Goal: Task Accomplishment & Management: Use online tool/utility

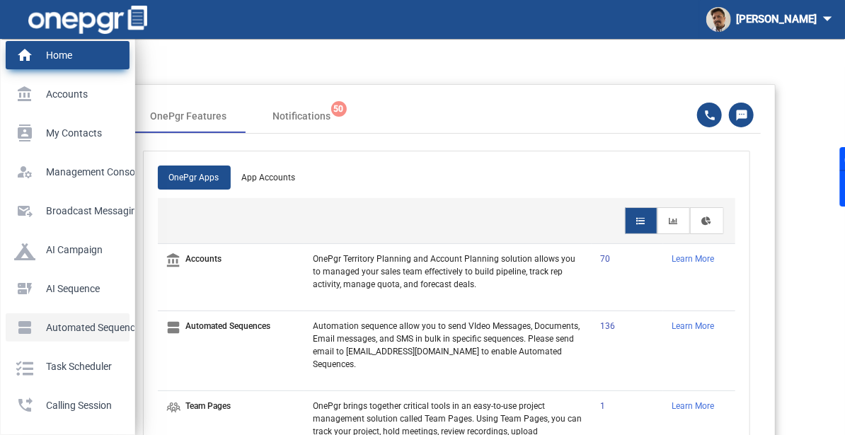
click at [32, 316] on link "view_agenda Automated Sequences" at bounding box center [68, 328] width 124 height 28
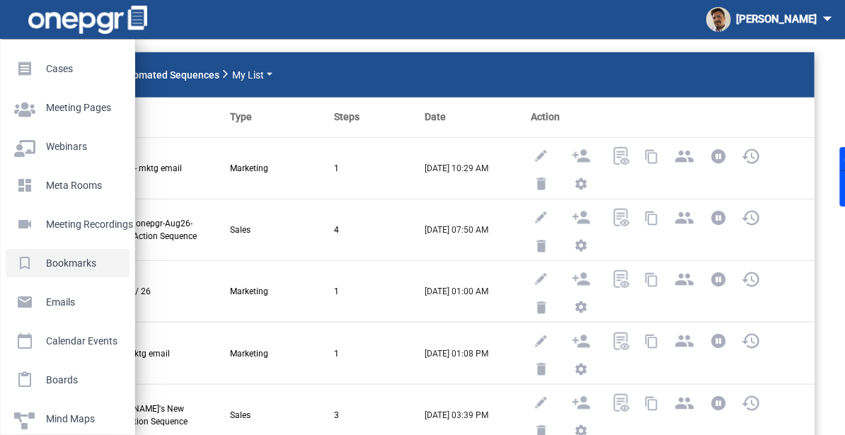
scroll to position [643, 0]
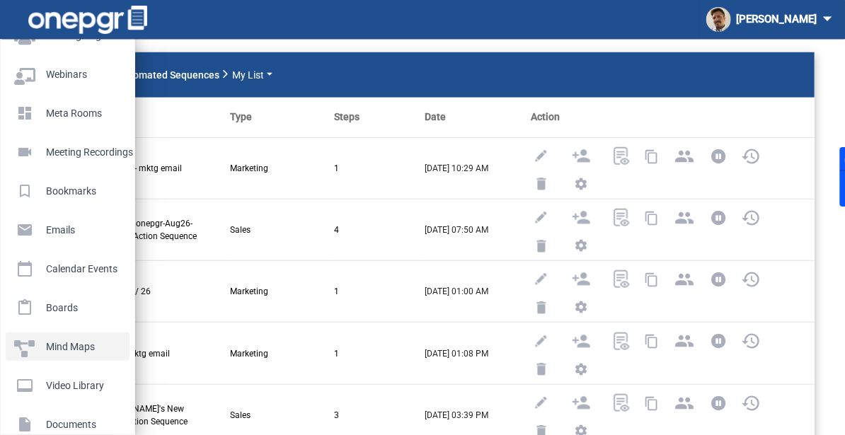
click at [56, 322] on li "Mind Maps" at bounding box center [68, 341] width 134 height 39
click at [54, 312] on p "Boards" at bounding box center [64, 307] width 101 height 21
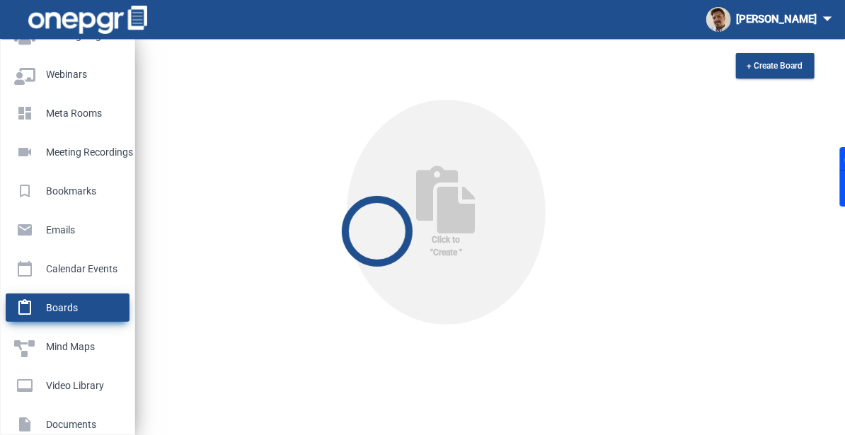
click at [54, 312] on p "Boards" at bounding box center [64, 307] width 101 height 21
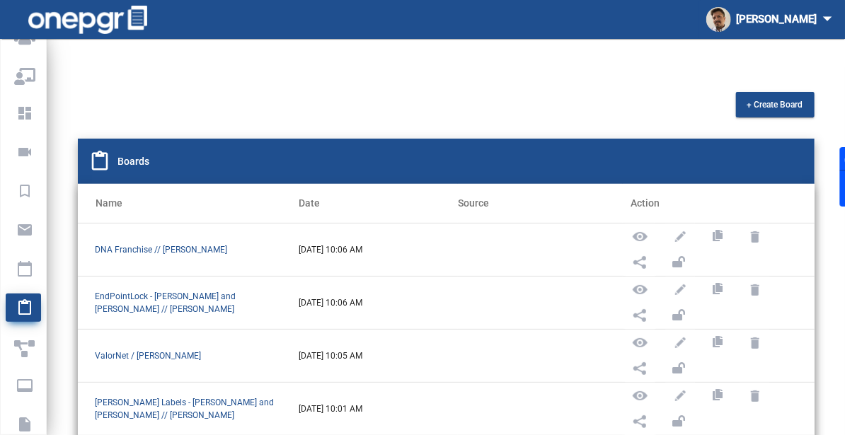
scroll to position [2, 0]
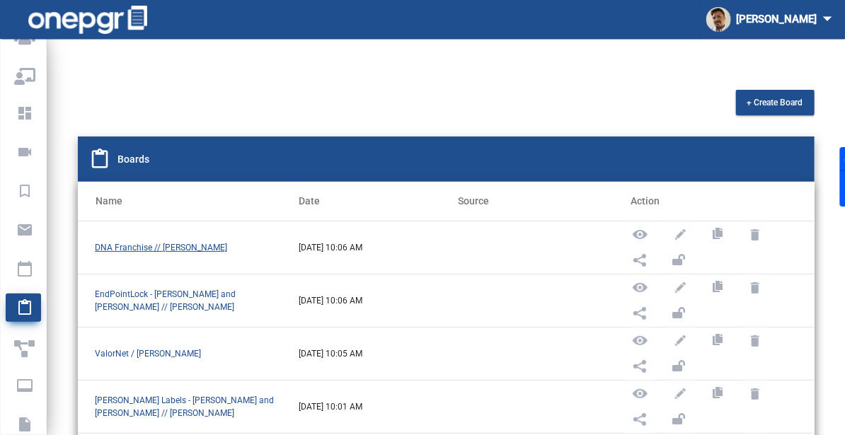
click at [168, 243] on span "DNA Franchise // [PERSON_NAME]" at bounding box center [161, 248] width 132 height 10
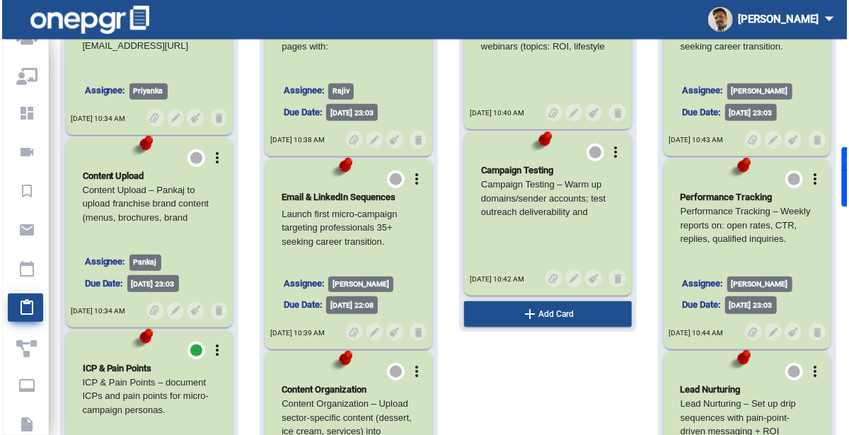
scroll to position [66, 0]
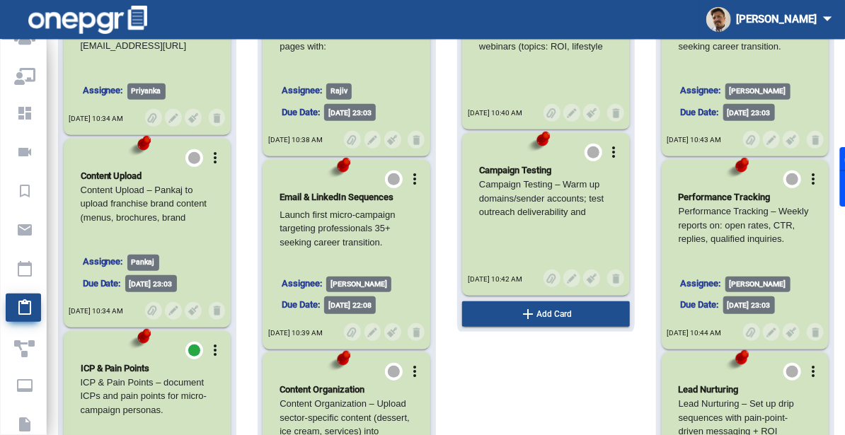
click at [390, 215] on pre "Email & LinkedIn Sequences – draft multi-touch outreach campaigns for different…" at bounding box center [347, 227] width 134 height 44
click at [307, 214] on pre "Email & LinkedIn Sequences – draft multi-touch outreach campaigns for different…" at bounding box center [347, 227] width 134 height 44
click at [366, 332] on img at bounding box center [372, 332] width 13 height 13
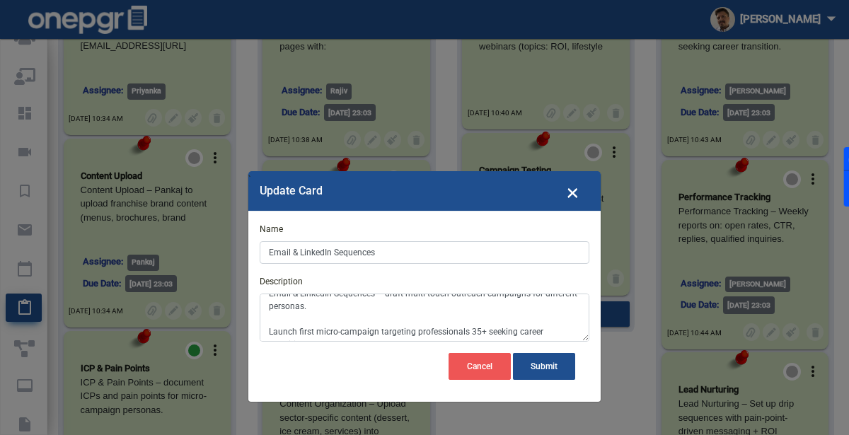
scroll to position [12, 0]
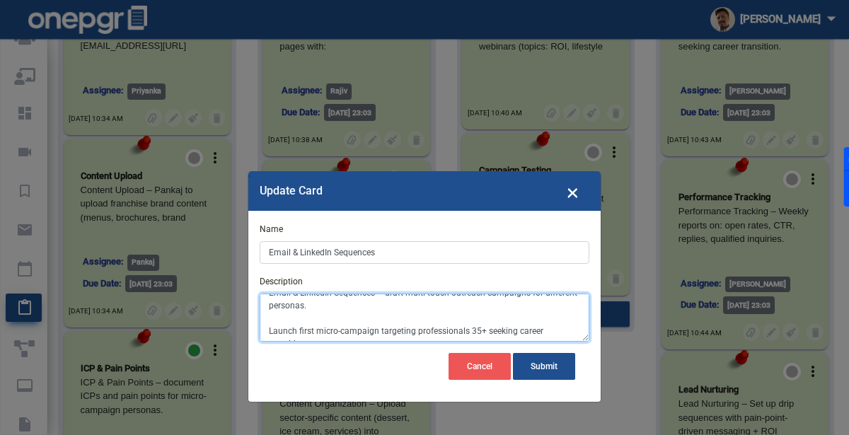
drag, startPoint x: 266, startPoint y: 330, endPoint x: 589, endPoint y: 332, distance: 322.8
click at [589, 332] on textarea "Email & LinkedIn Sequences – draft multi-touch outreach campaigns for different…" at bounding box center [425, 318] width 330 height 48
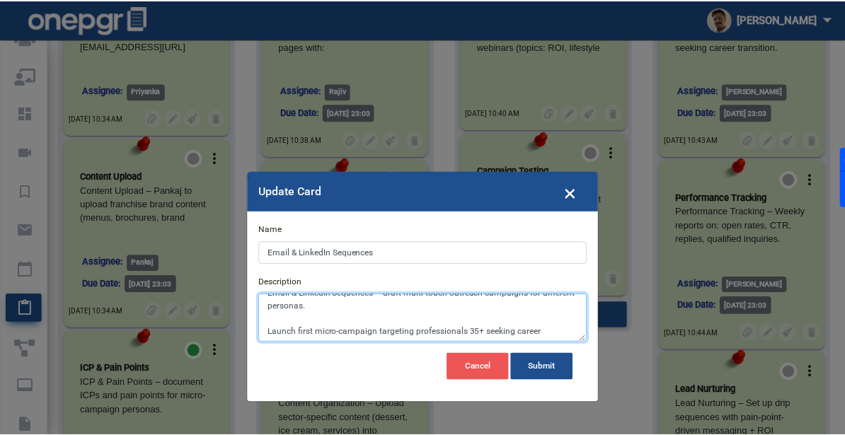
scroll to position [0, 0]
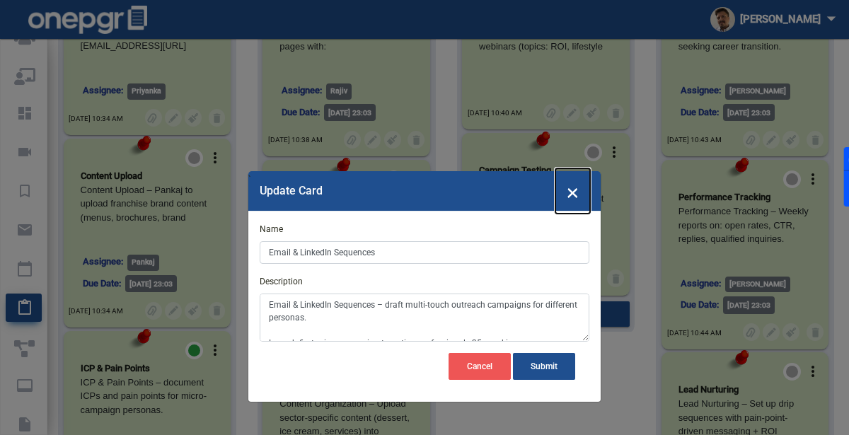
click at [566, 195] on button "×" at bounding box center [573, 190] width 35 height 45
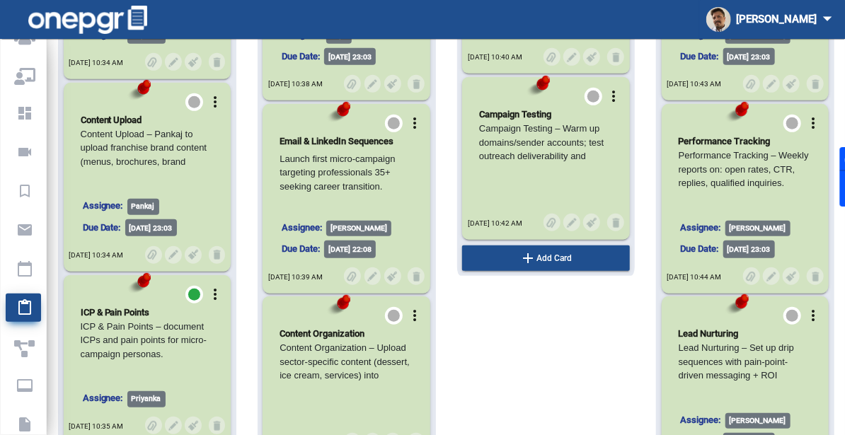
scroll to position [275, 0]
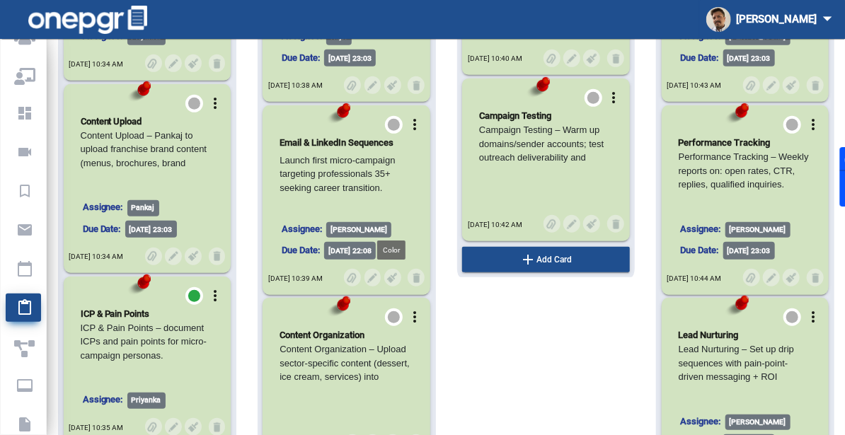
click at [386, 278] on img at bounding box center [392, 278] width 13 height 13
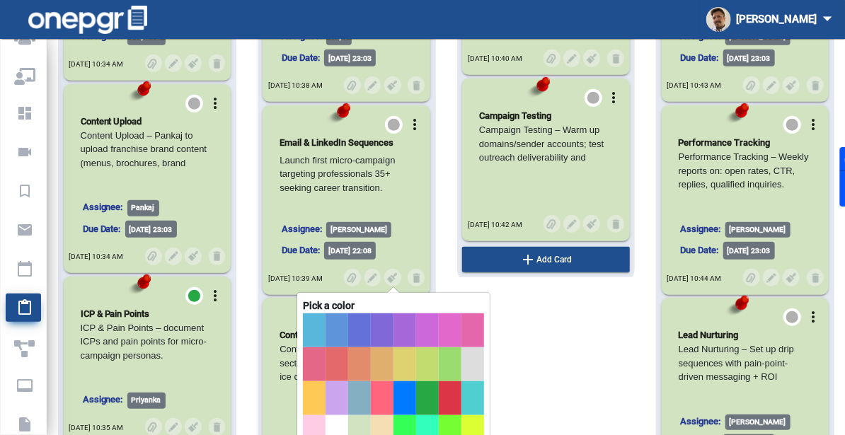
click at [316, 427] on button at bounding box center [314, 432] width 23 height 34
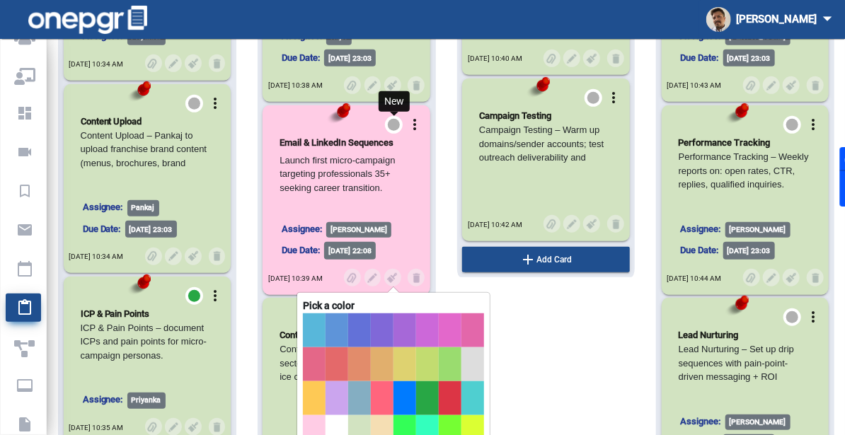
click at [396, 119] on div at bounding box center [394, 125] width 12 height 12
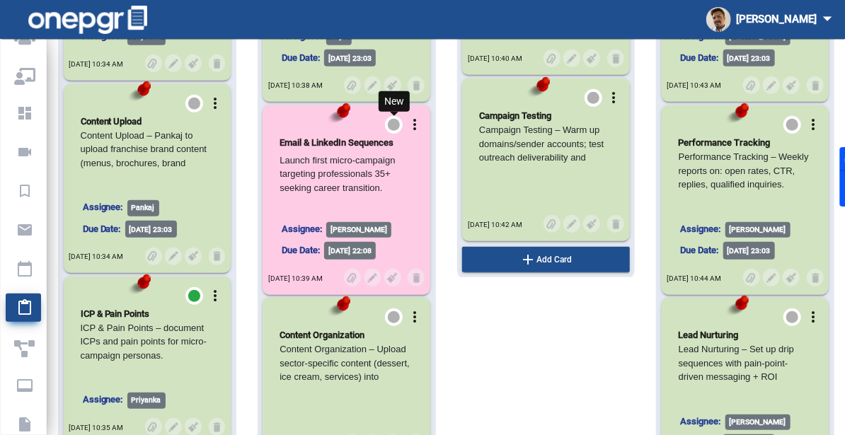
click at [396, 119] on div at bounding box center [394, 125] width 12 height 12
click at [413, 116] on mat-icon "more_vert" at bounding box center [414, 124] width 17 height 17
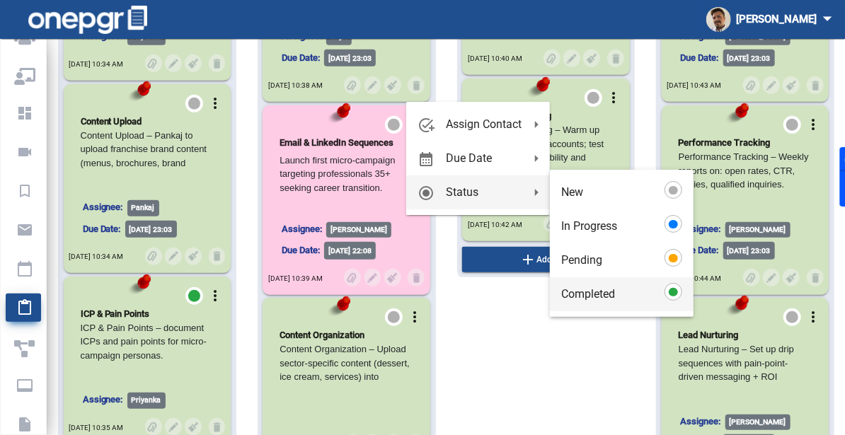
click at [607, 289] on span "Completed" at bounding box center [588, 294] width 54 height 34
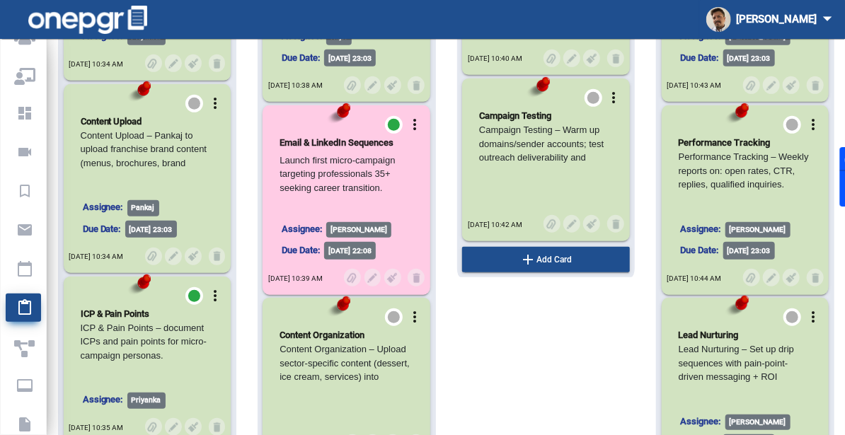
click at [415, 116] on mat-icon "more_vert" at bounding box center [414, 124] width 17 height 17
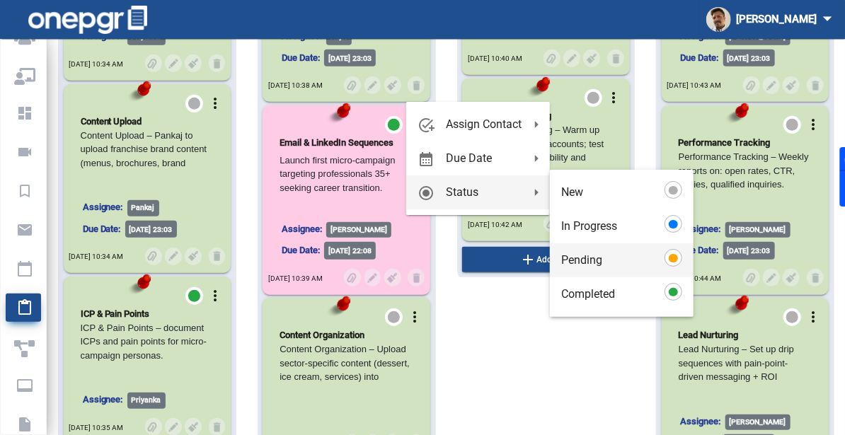
click at [595, 260] on span "Pending" at bounding box center [581, 260] width 41 height 34
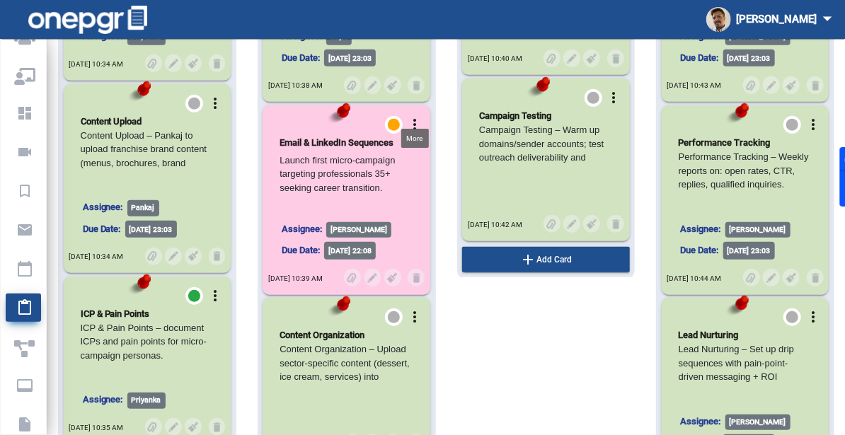
click at [412, 116] on mat-icon "more_vert" at bounding box center [414, 124] width 17 height 17
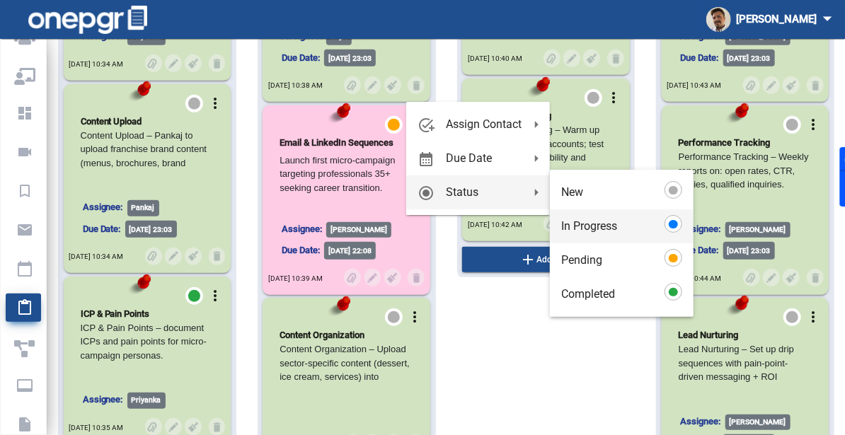
click at [609, 238] on span "In Progress" at bounding box center [589, 227] width 56 height 34
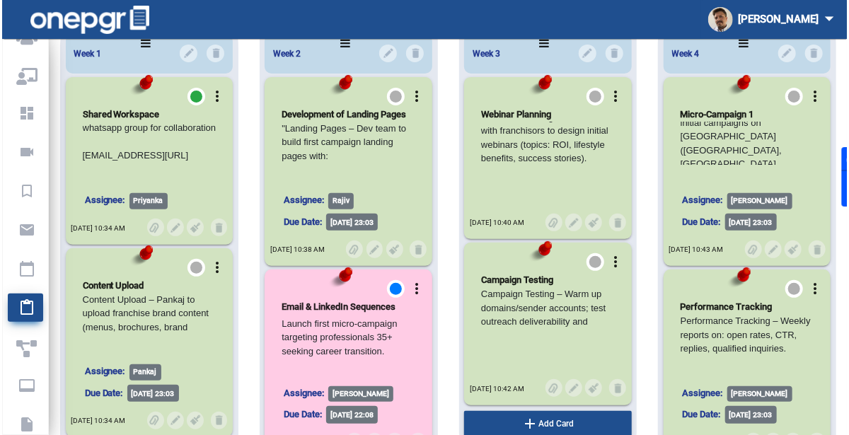
scroll to position [67, 0]
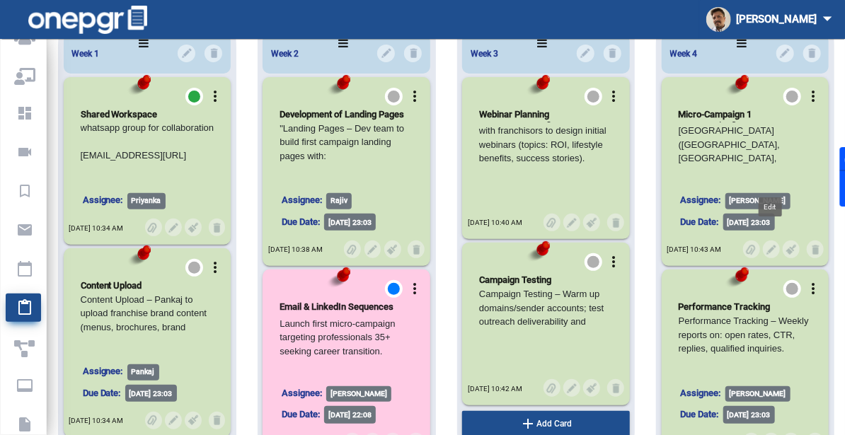
click at [775, 243] on img at bounding box center [771, 249] width 13 height 13
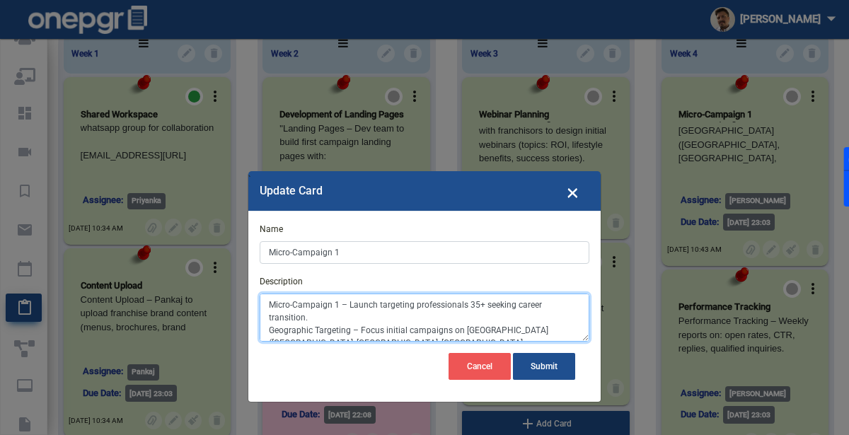
click at [324, 312] on textarea "Micro-Campaign 1 – Launch targeting professionals 35+ seeking career transition…" at bounding box center [425, 318] width 330 height 48
drag, startPoint x: 347, startPoint y: 304, endPoint x: 512, endPoint y: 334, distance: 167.7
click at [512, 334] on textarea "Micro-Campaign 1 – Launch targeting professionals 35+ seeking career transition…" at bounding box center [425, 318] width 330 height 48
